Goal: Task Accomplishment & Management: Complete application form

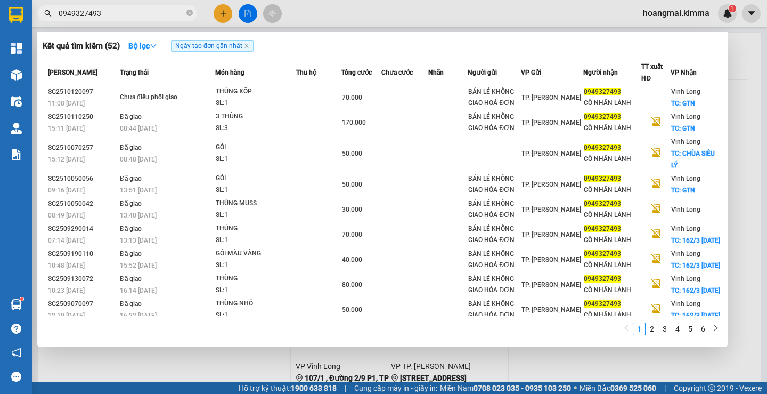
click at [226, 12] on div at bounding box center [383, 197] width 767 height 394
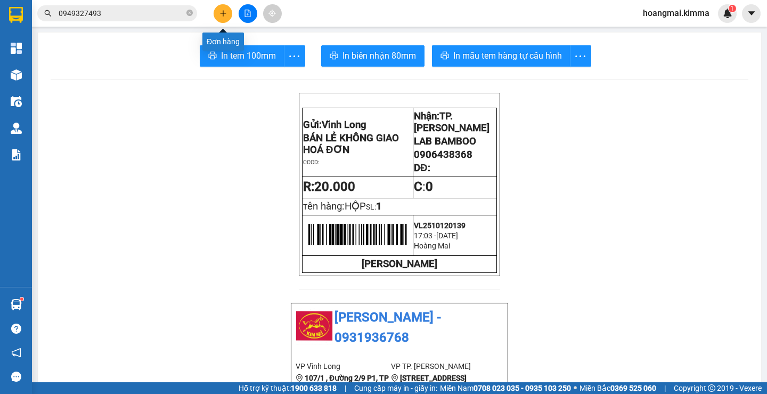
click at [226, 12] on icon "plus" at bounding box center [222, 13] width 7 height 7
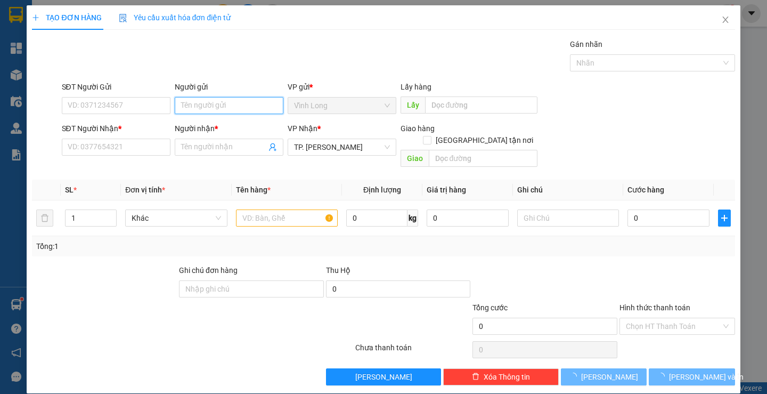
click at [222, 97] on input "Người gửi" at bounding box center [229, 105] width 109 height 17
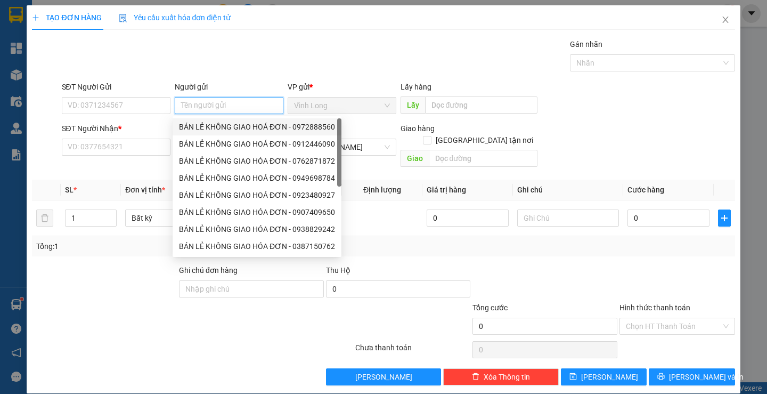
click at [207, 125] on div "BÁN LẺ KHÔNG GIAO HOÁ ĐƠN - 0972888560" at bounding box center [257, 127] width 156 height 12
type input "0972888560"
type input "BÁN LẺ KHÔNG GIAO HOÁ ĐƠN"
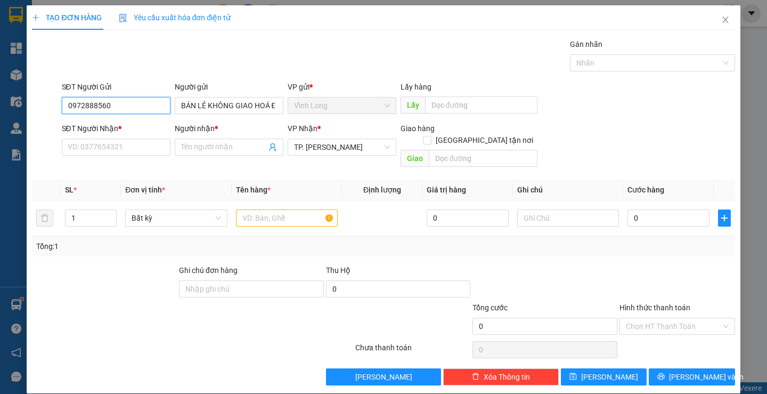
click at [135, 97] on input "0972888560" at bounding box center [116, 105] width 109 height 17
click at [121, 149] on input "SĐT Người Nhận *" at bounding box center [116, 147] width 109 height 17
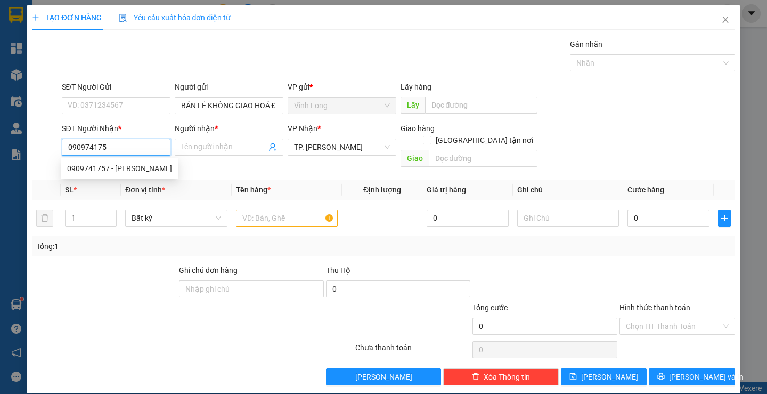
type input "0909741757"
click at [134, 174] on div "0909741757 - [PERSON_NAME]" at bounding box center [119, 168] width 105 height 12
type input "[PERSON_NAME]"
type input "0909741757"
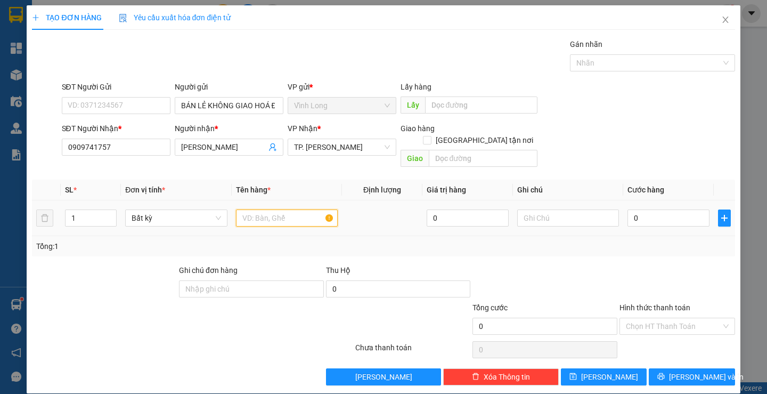
click at [278, 209] on input "text" at bounding box center [287, 217] width 102 height 17
click at [256, 209] on input "GIỎ RẮNG" at bounding box center [287, 217] width 102 height 17
type input "GIỎ TRẮNG"
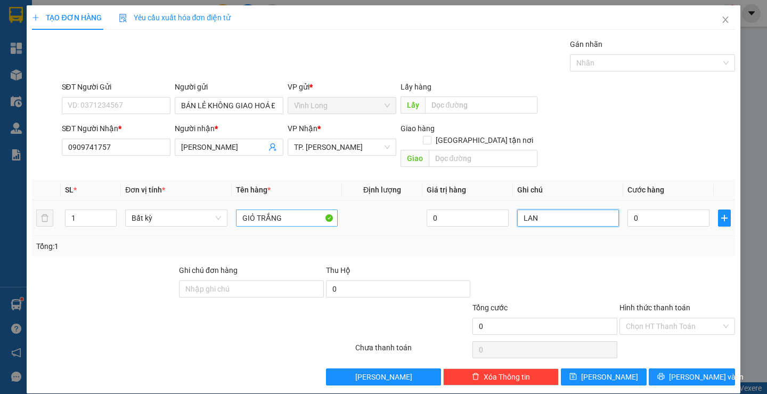
type input "LAN"
type input "3"
type input "30"
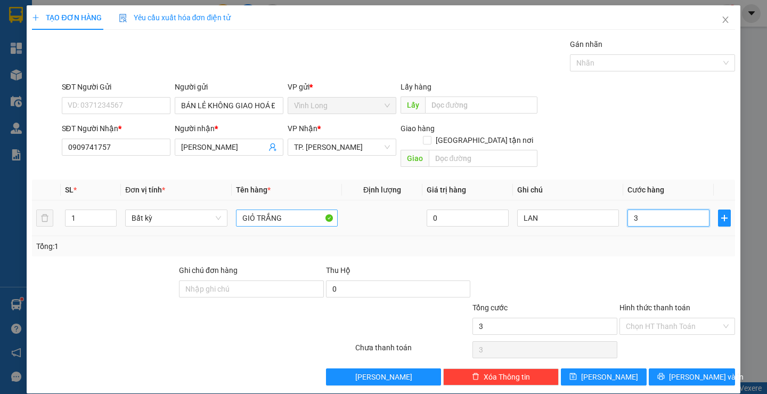
type input "30"
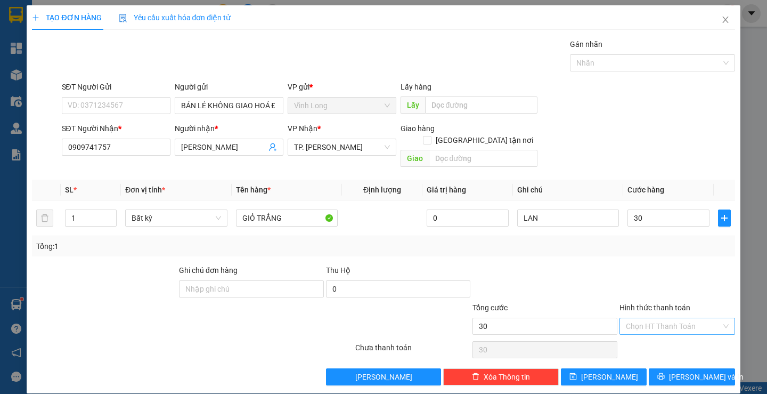
type input "30.000"
click at [682, 318] on input "Hình thức thanh toán" at bounding box center [673, 326] width 95 height 16
click at [673, 333] on div "Tại văn phòng" at bounding box center [670, 336] width 101 height 12
type input "0"
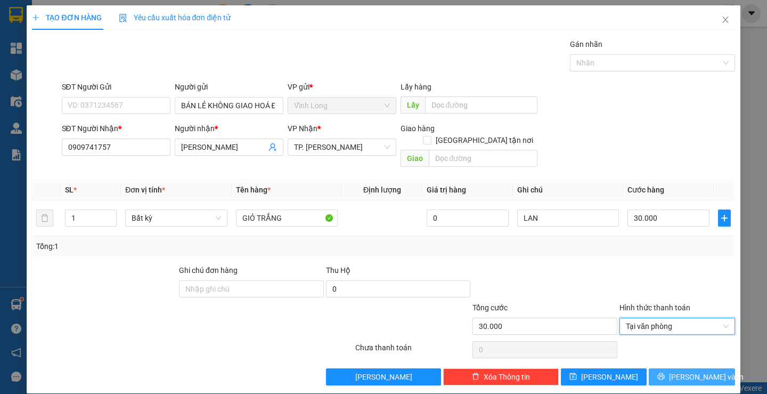
click at [680, 371] on span "[PERSON_NAME] và In" at bounding box center [706, 377] width 75 height 12
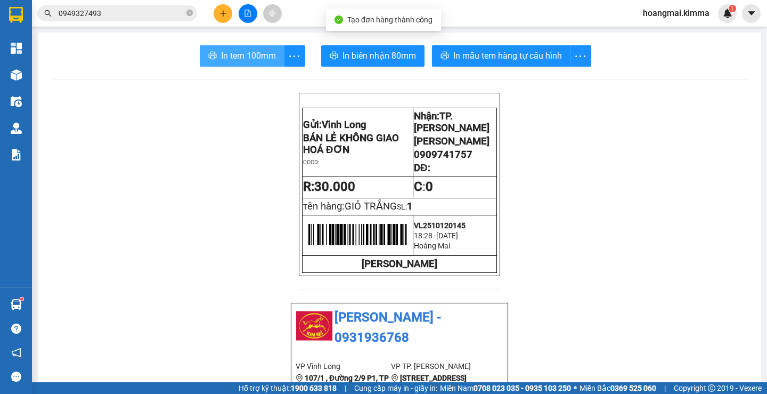
click at [246, 54] on span "In tem 100mm" at bounding box center [248, 55] width 55 height 13
click at [250, 51] on span "In tem 100mm" at bounding box center [248, 55] width 55 height 13
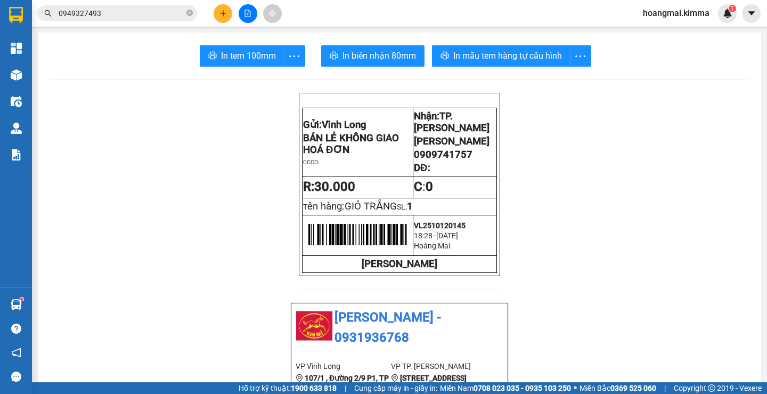
click at [219, 18] on button at bounding box center [223, 13] width 19 height 19
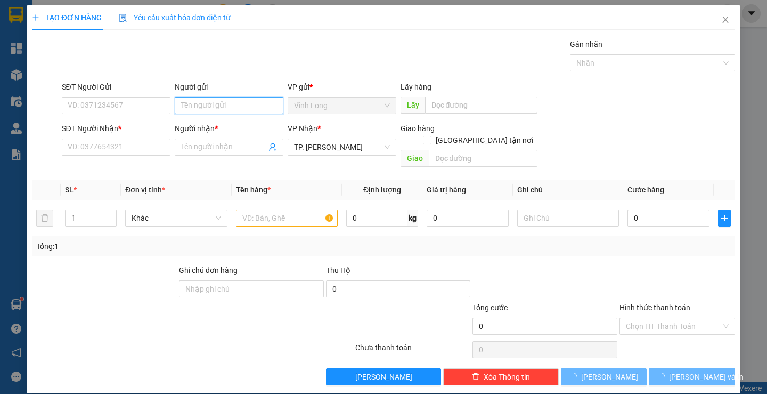
click at [207, 98] on input "Người gửi" at bounding box center [229, 105] width 109 height 17
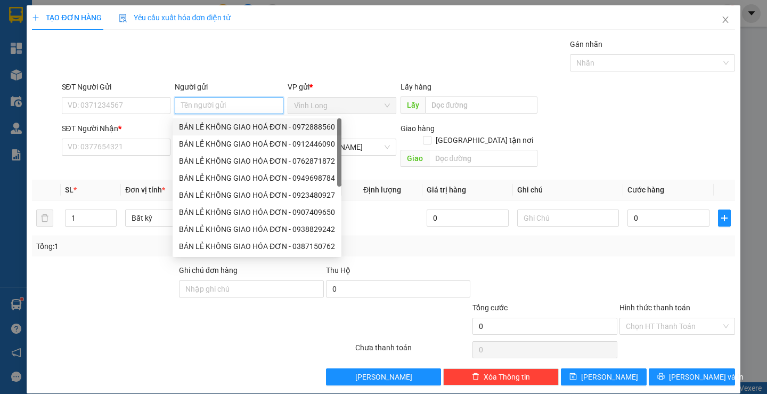
click at [203, 127] on div "BÁN LẺ KHÔNG GIAO HOÁ ĐƠN - 0972888560" at bounding box center [257, 127] width 156 height 12
type input "0972888560"
type input "BÁN LẺ KHÔNG GIAO HOÁ ĐƠN"
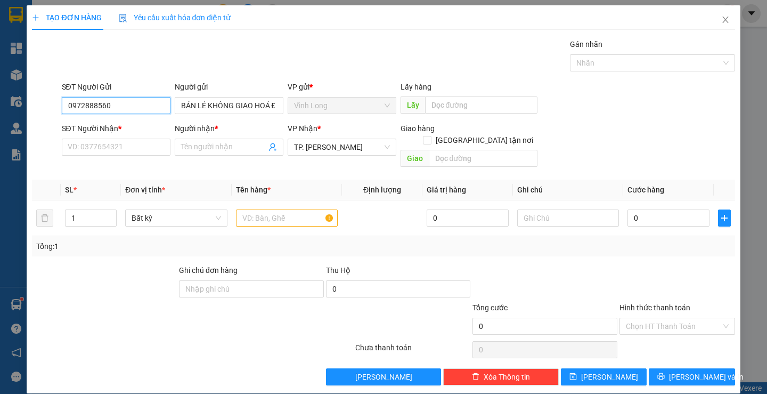
click at [137, 107] on input "0972888560" at bounding box center [116, 105] width 109 height 17
click at [121, 146] on input "SĐT Người Nhận *" at bounding box center [116, 147] width 109 height 17
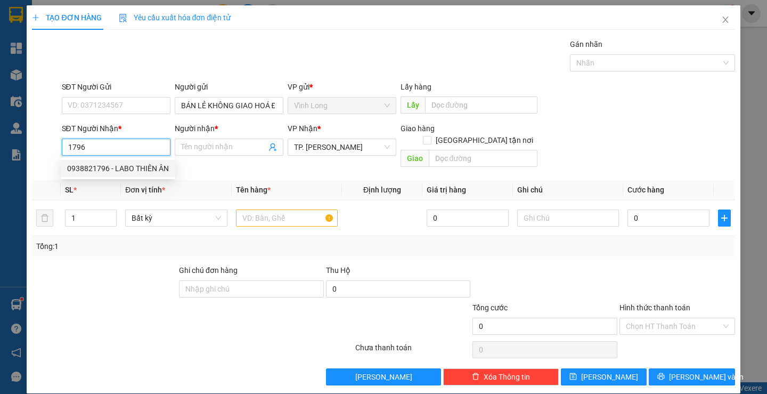
click at [163, 168] on div "0938821796 - LABO THIÊN ÂN" at bounding box center [118, 168] width 102 height 12
type input "0938821796"
type input "LABO THIÊN ÂN"
type input "0938821796"
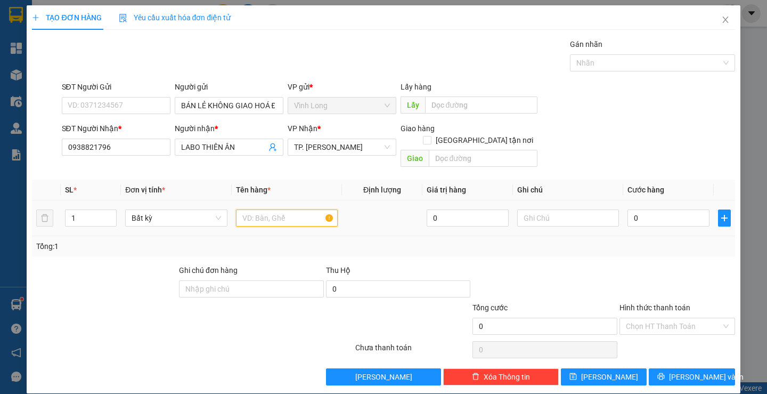
click at [267, 209] on input "text" at bounding box center [287, 217] width 102 height 17
type input "HỘP"
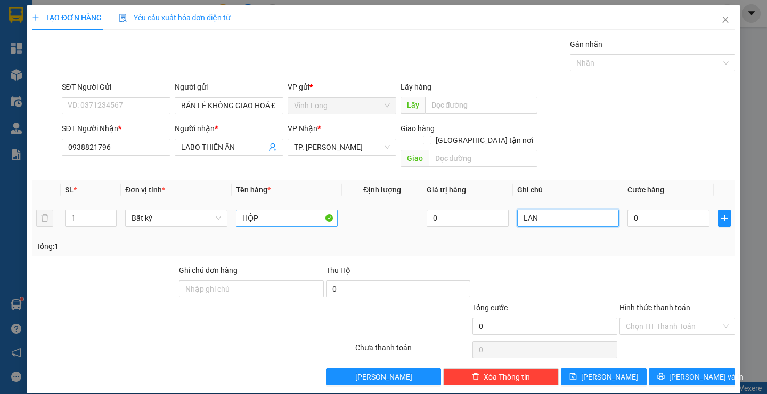
type input "LAN"
type input "2"
type input "20"
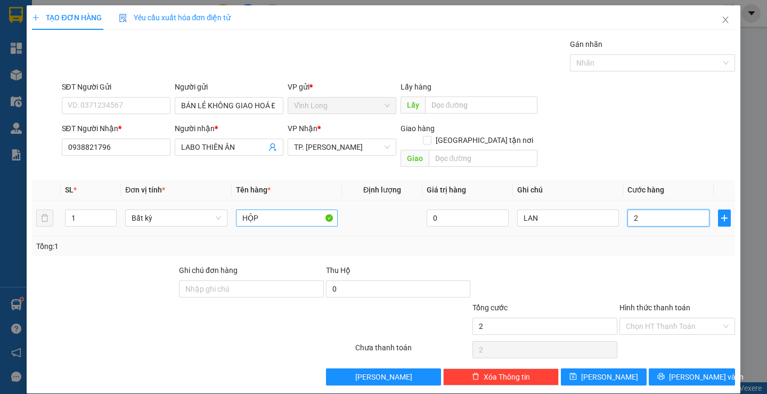
type input "20"
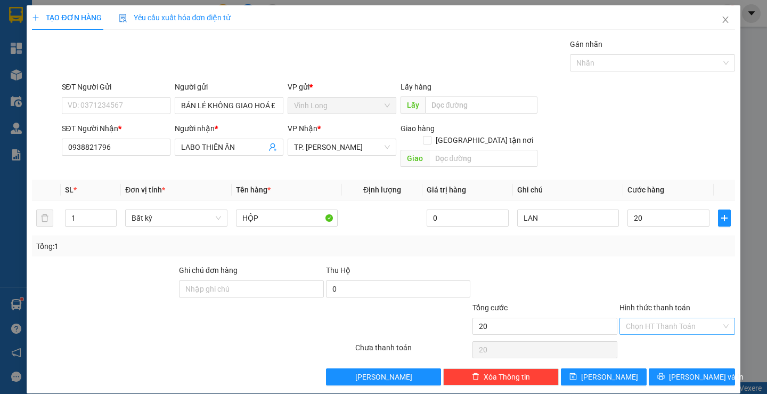
type input "20.000"
click at [665, 318] on input "Hình thức thanh toán" at bounding box center [673, 326] width 95 height 16
click at [670, 341] on div "Tại văn phòng" at bounding box center [670, 336] width 101 height 12
type input "0"
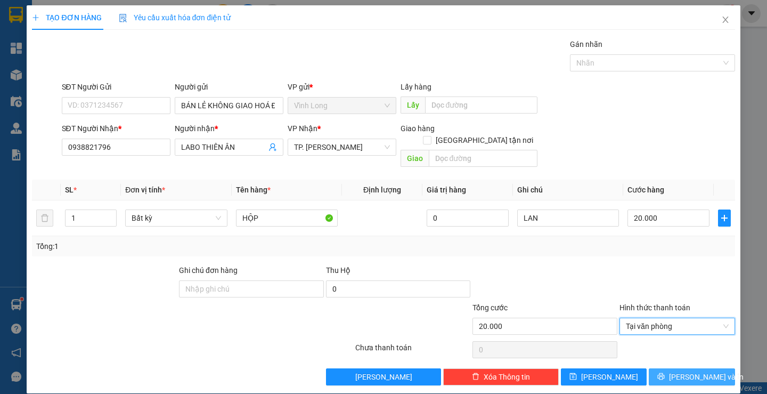
click at [691, 371] on span "[PERSON_NAME] và In" at bounding box center [706, 377] width 75 height 12
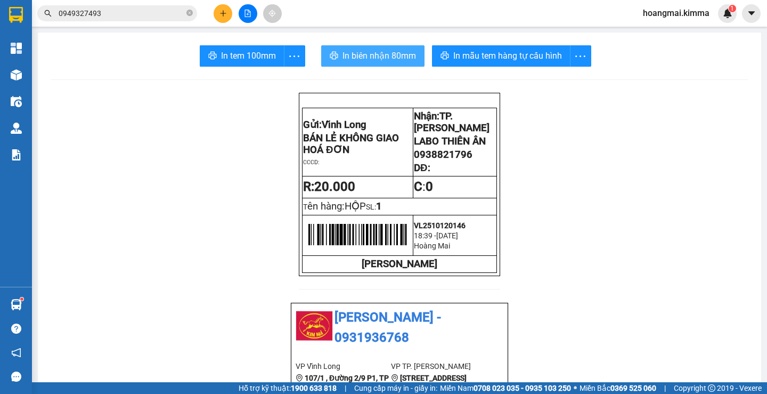
click at [369, 52] on span "In biên nhận 80mm" at bounding box center [380, 55] width 74 height 13
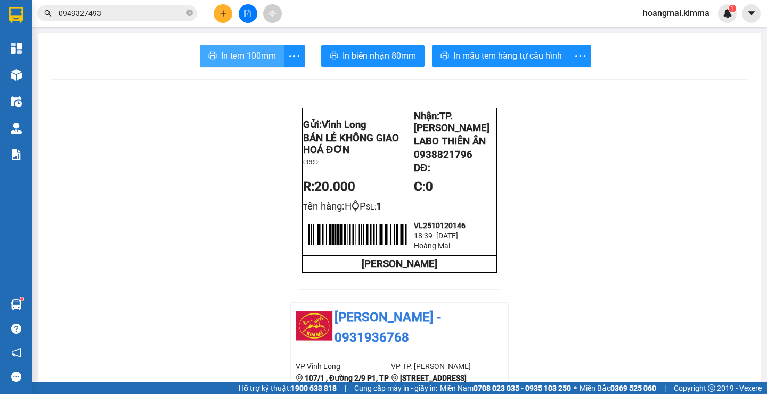
click at [265, 52] on span "In tem 100mm" at bounding box center [248, 55] width 55 height 13
